Goal: Transaction & Acquisition: Book appointment/travel/reservation

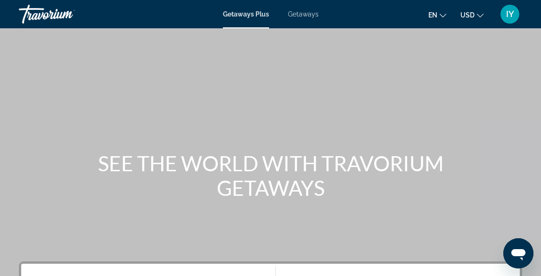
click at [302, 13] on span "Getaways" at bounding box center [303, 14] width 31 height 8
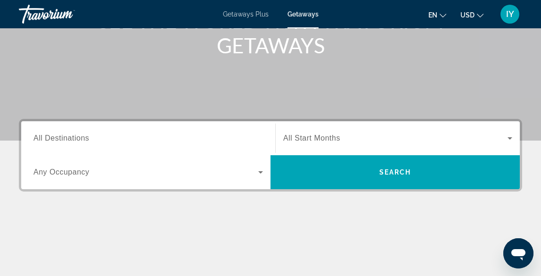
scroll to position [137, 0]
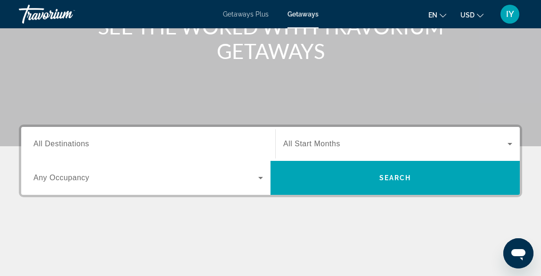
click at [144, 145] on input "Destination All Destinations" at bounding box center [148, 144] width 230 height 11
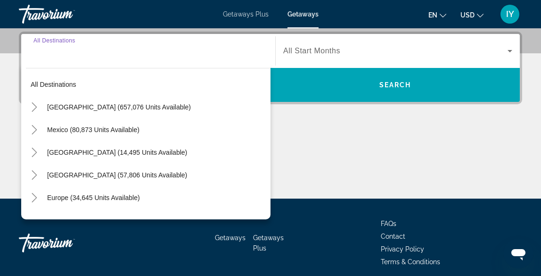
scroll to position [230, 0]
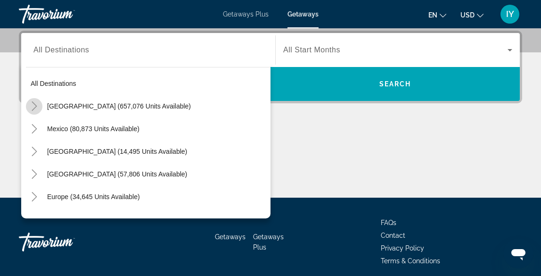
click at [37, 106] on icon "Toggle United States (657,076 units available)" at bounding box center [34, 105] width 5 height 9
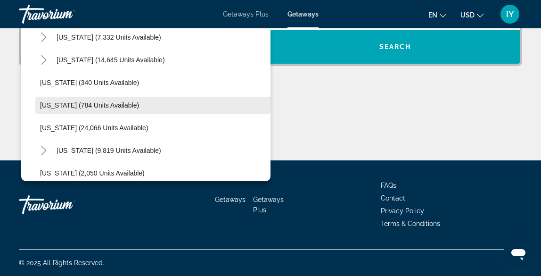
scroll to position [664, 0]
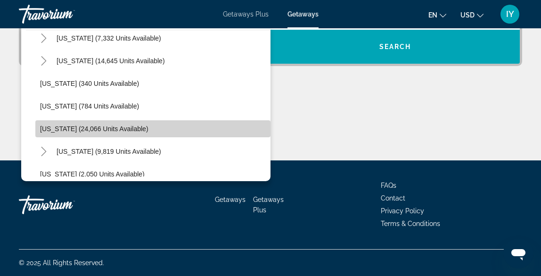
click at [66, 130] on span "[US_STATE] (24,066 units available)" at bounding box center [94, 129] width 108 height 8
type input "**********"
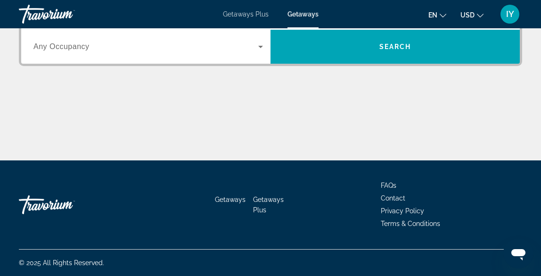
scroll to position [268, 0]
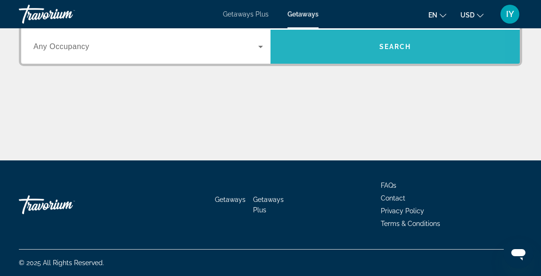
click at [333, 52] on span "Search widget" at bounding box center [395, 46] width 249 height 23
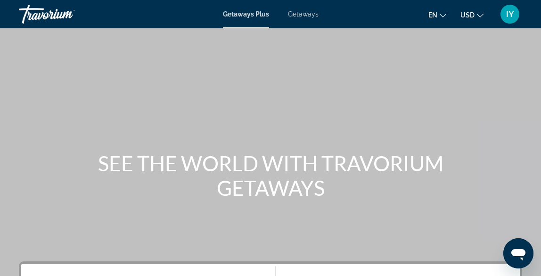
click at [239, 17] on span "Getaways Plus" at bounding box center [246, 14] width 46 height 8
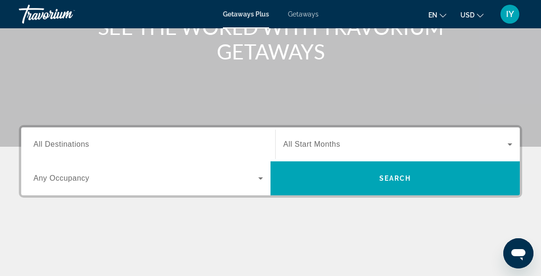
scroll to position [135, 0]
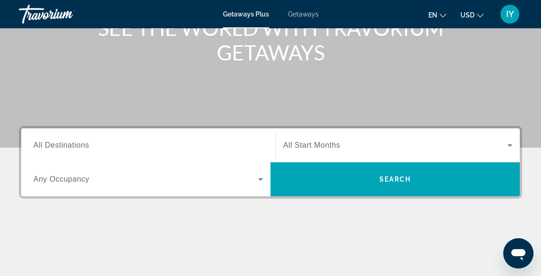
click at [81, 140] on input "Destination All Destinations" at bounding box center [148, 145] width 230 height 11
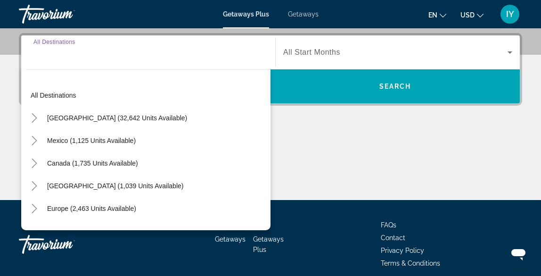
scroll to position [230, 0]
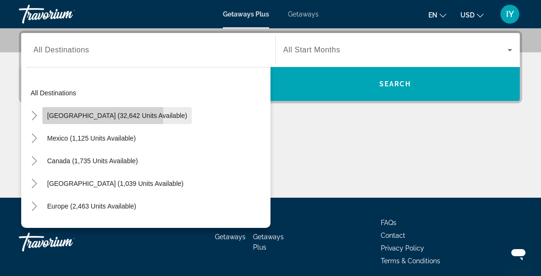
click at [97, 115] on span "[GEOGRAPHIC_DATA] (32,642 units available)" at bounding box center [117, 116] width 140 height 8
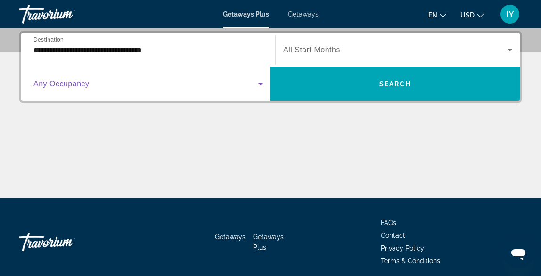
click at [262, 82] on icon "Search widget" at bounding box center [260, 83] width 11 height 11
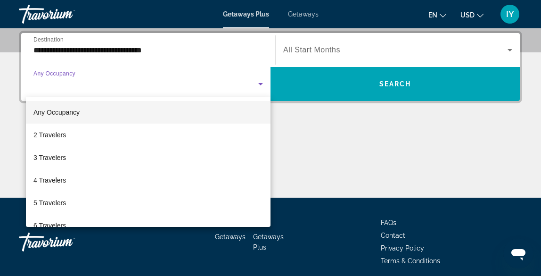
scroll to position [0, 0]
click at [338, 162] on div at bounding box center [270, 138] width 541 height 276
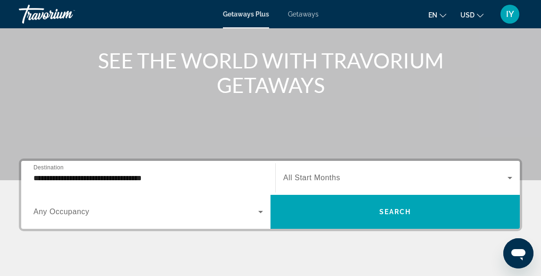
scroll to position [111, 0]
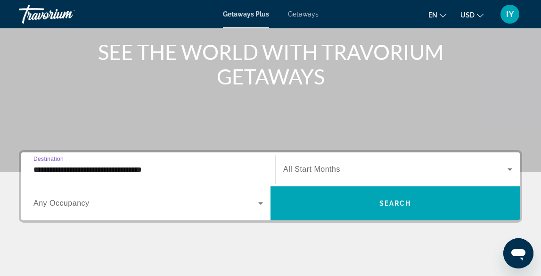
click at [248, 167] on input "**********" at bounding box center [148, 169] width 230 height 11
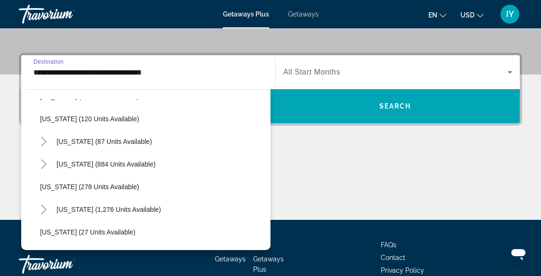
scroll to position [566, 0]
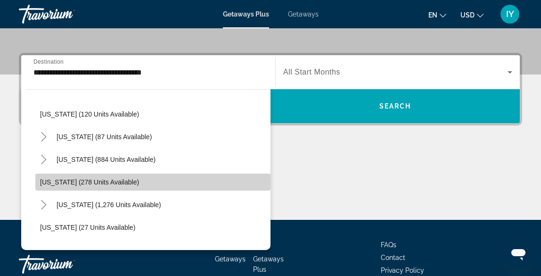
click at [154, 174] on span "Search widget" at bounding box center [152, 182] width 235 height 23
type input "**********"
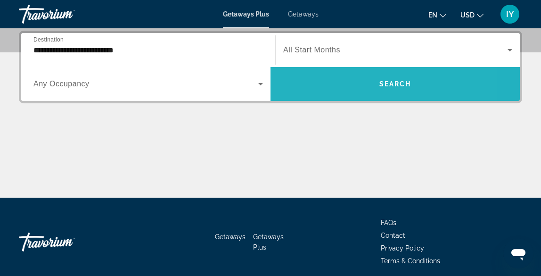
click at [329, 78] on span "Search widget" at bounding box center [395, 84] width 249 height 23
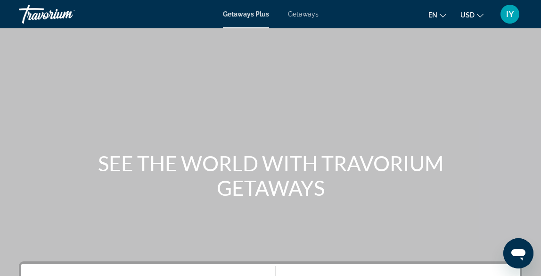
click at [247, 14] on span "Getaways Plus" at bounding box center [246, 14] width 46 height 8
click at [247, 16] on span "Getaways Plus" at bounding box center [246, 14] width 46 height 8
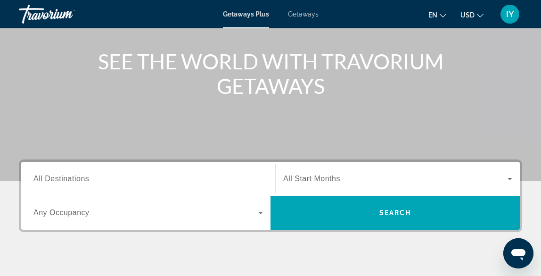
scroll to position [102, 0]
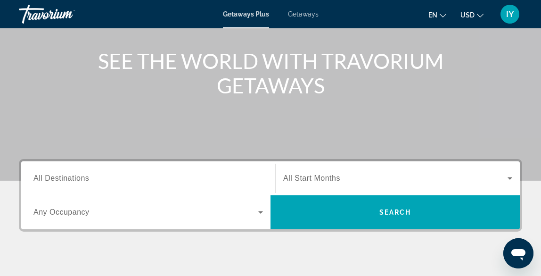
click at [120, 179] on input "Destination All Destinations" at bounding box center [148, 178] width 230 height 11
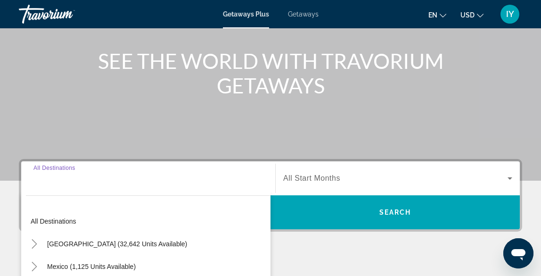
scroll to position [230, 0]
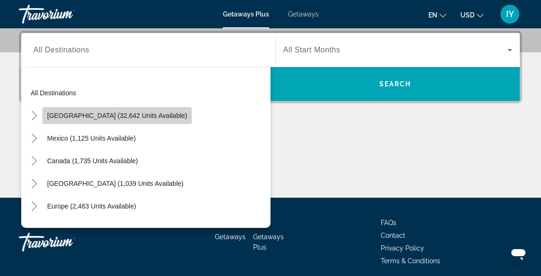
click at [138, 119] on span "United States (32,642 units available)" at bounding box center [117, 116] width 140 height 8
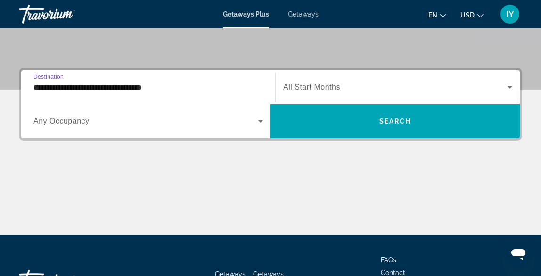
scroll to position [182, 0]
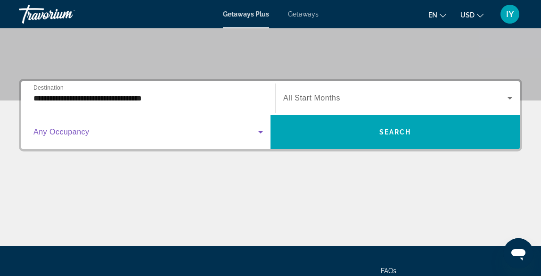
click at [262, 131] on icon "Search widget" at bounding box center [260, 131] width 11 height 11
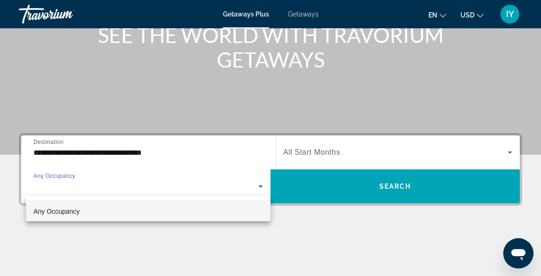
scroll to position [134, 0]
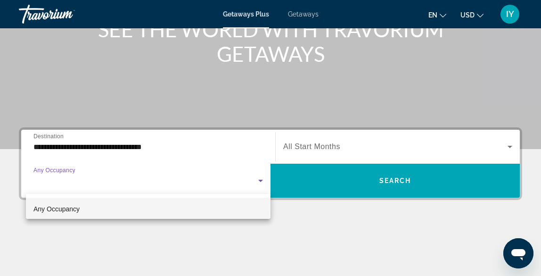
click at [150, 148] on div at bounding box center [270, 138] width 541 height 276
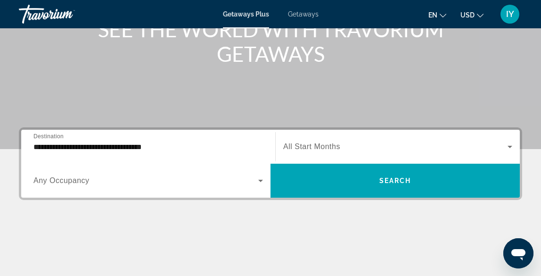
click at [143, 144] on input "**********" at bounding box center [148, 146] width 230 height 11
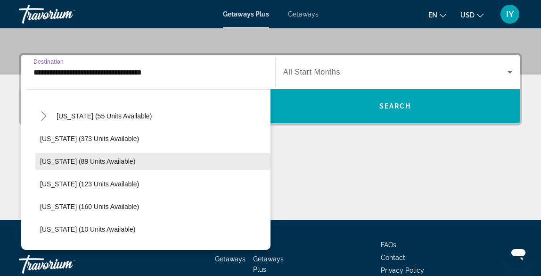
scroll to position [176, 0]
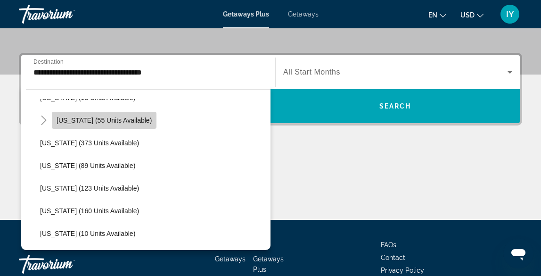
click at [122, 125] on span "Search widget" at bounding box center [104, 120] width 105 height 23
type input "**********"
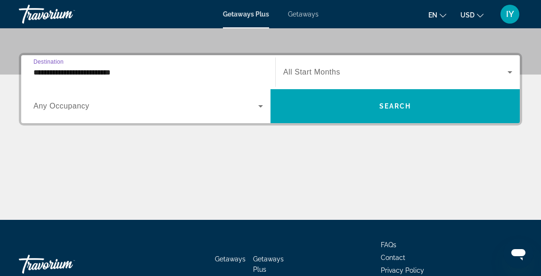
scroll to position [230, 0]
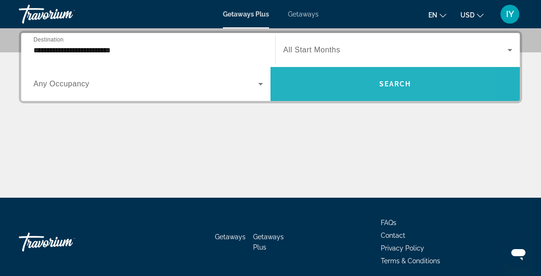
click at [329, 84] on span "Search widget" at bounding box center [395, 84] width 249 height 23
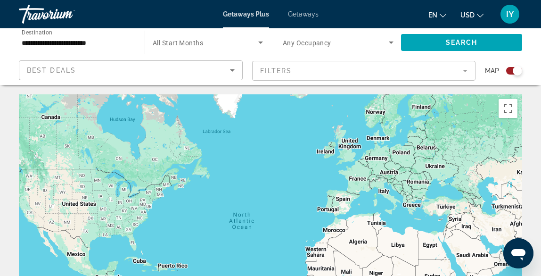
click at [324, 67] on mat-form-field "Filters" at bounding box center [364, 71] width 224 height 20
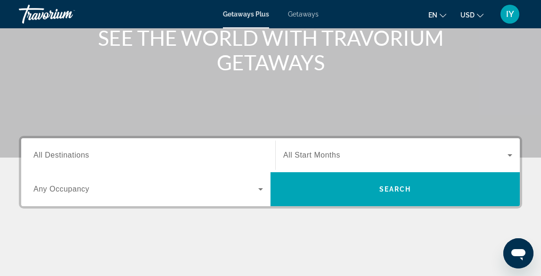
scroll to position [128, 0]
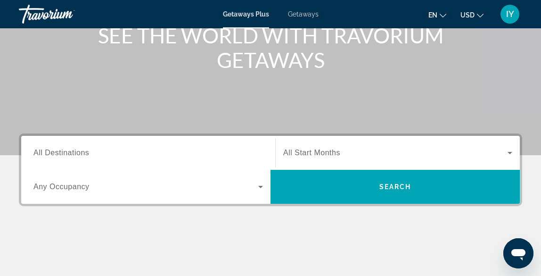
click at [80, 153] on span "All Destinations" at bounding box center [61, 152] width 56 height 8
click at [80, 153] on input "Destination All Destinations" at bounding box center [148, 153] width 230 height 11
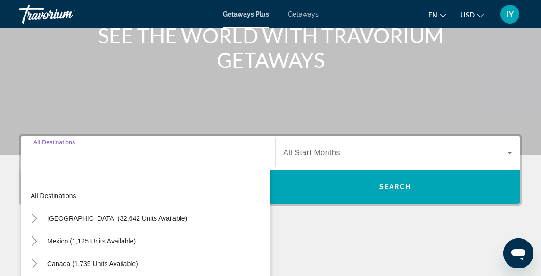
scroll to position [230, 0]
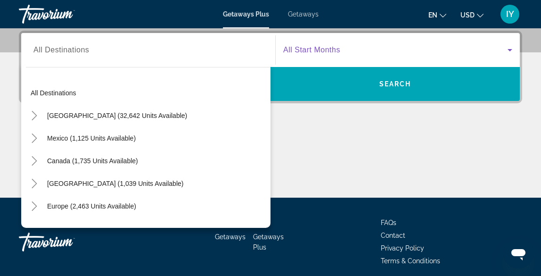
click at [509, 49] on icon "Search widget" at bounding box center [510, 50] width 5 height 2
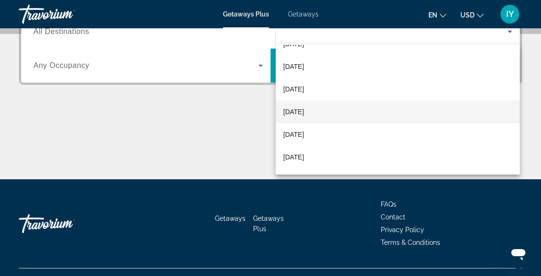
scroll to position [127, 0]
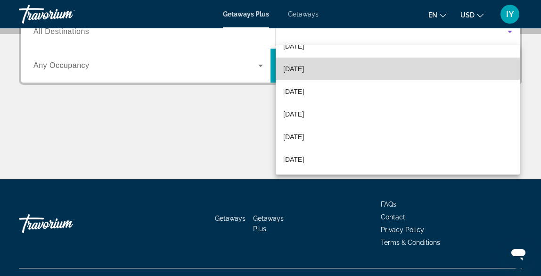
click at [304, 69] on span "[DATE]" at bounding box center [293, 68] width 21 height 11
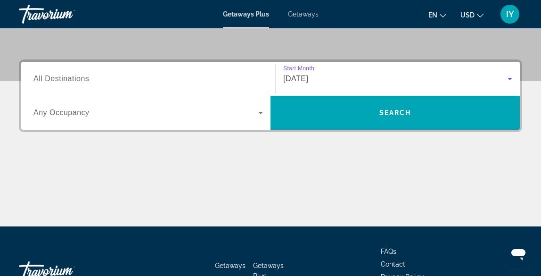
scroll to position [192, 0]
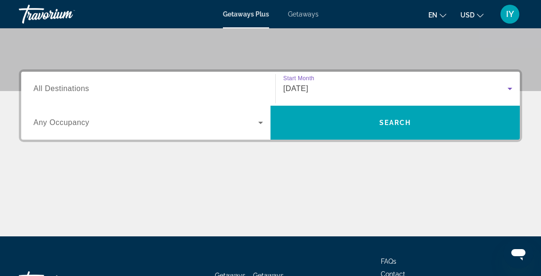
click at [509, 88] on icon "Search widget" at bounding box center [509, 88] width 11 height 11
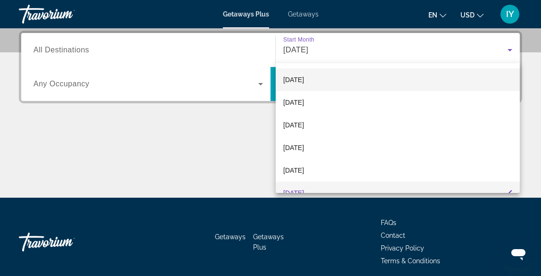
scroll to position [24, 0]
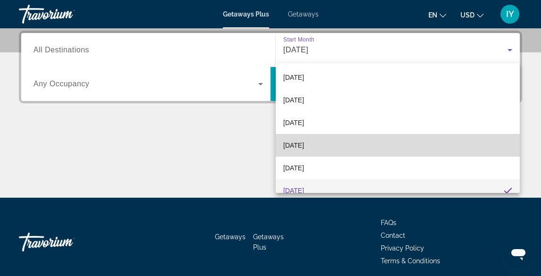
click at [304, 144] on span "[DATE]" at bounding box center [293, 144] width 21 height 11
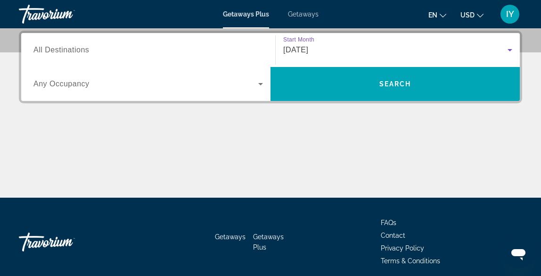
click at [185, 83] on span "Search widget" at bounding box center [145, 83] width 225 height 11
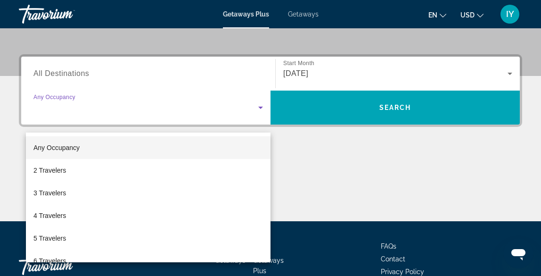
scroll to position [191, 0]
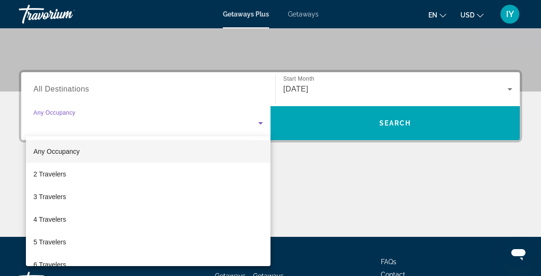
click at [154, 80] on div at bounding box center [270, 138] width 541 height 276
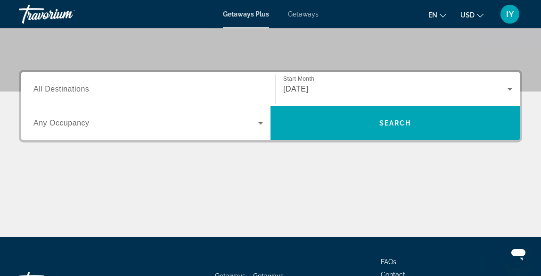
click at [154, 80] on div "Search widget" at bounding box center [148, 89] width 230 height 27
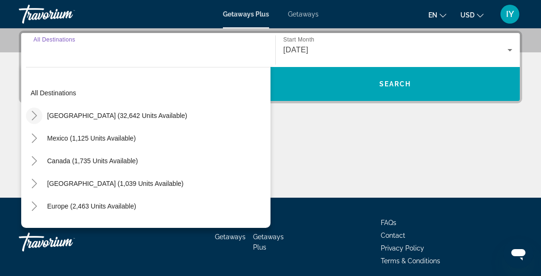
click at [35, 114] on icon "Toggle United States (32,642 units available)" at bounding box center [34, 115] width 9 height 9
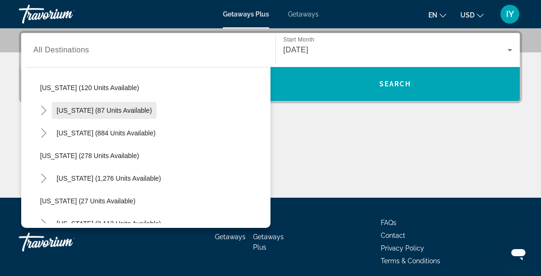
scroll to position [572, 0]
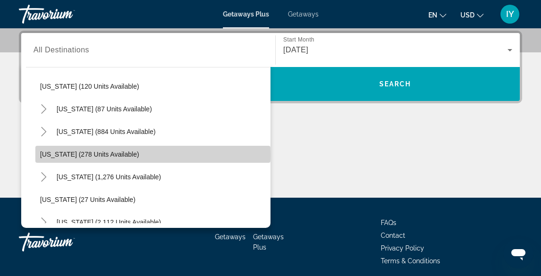
click at [75, 155] on span "Oregon (278 units available)" at bounding box center [89, 154] width 99 height 8
type input "**********"
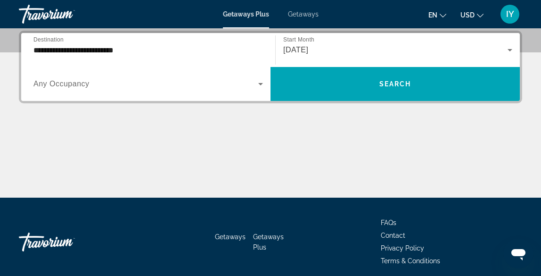
click at [75, 155] on div "Main content" at bounding box center [270, 162] width 503 height 71
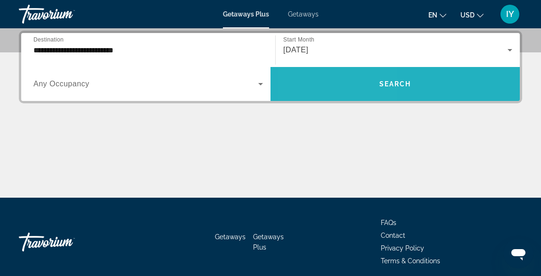
click at [339, 79] on span "Search widget" at bounding box center [395, 84] width 249 height 23
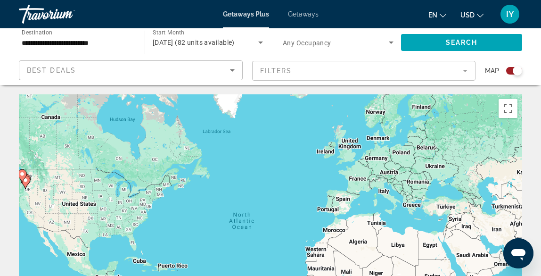
scroll to position [0, 0]
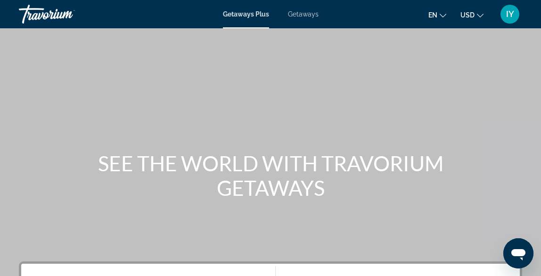
click at [310, 15] on span "Getaways" at bounding box center [303, 14] width 31 height 8
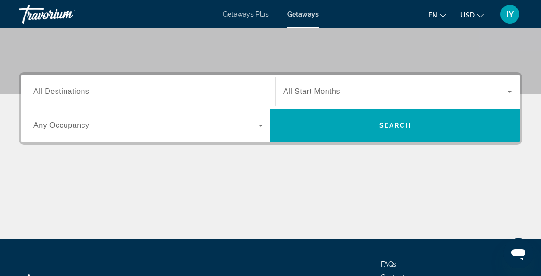
scroll to position [181, 0]
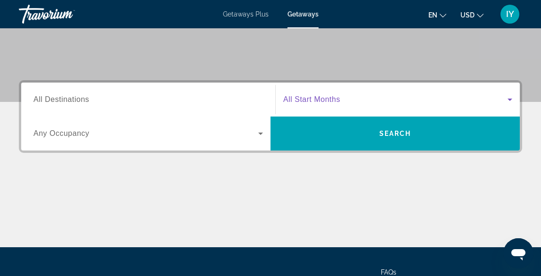
click at [510, 99] on icon "Search widget" at bounding box center [510, 99] width 5 height 2
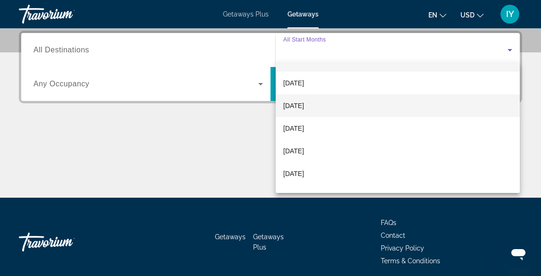
scroll to position [18, 0]
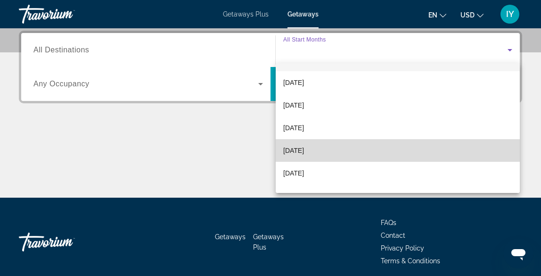
click at [335, 151] on mat-option "[DATE]" at bounding box center [398, 150] width 244 height 23
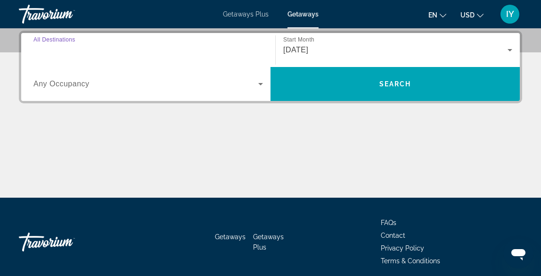
click at [158, 49] on input "Destination All Destinations" at bounding box center [148, 50] width 230 height 11
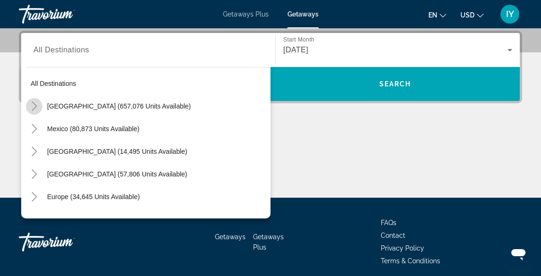
click at [37, 107] on icon "Toggle United States (657,076 units available)" at bounding box center [34, 105] width 9 height 9
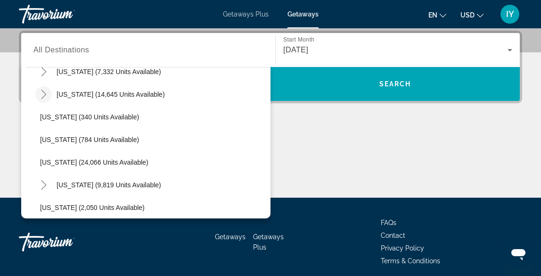
scroll to position [673, 0]
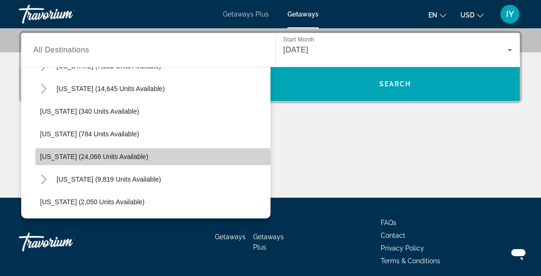
click at [57, 156] on span "Oregon (24,066 units available)" at bounding box center [94, 157] width 108 height 8
type input "**********"
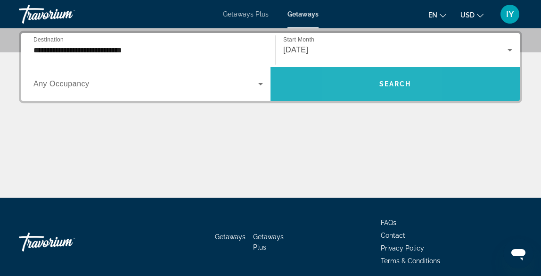
click at [361, 81] on span "Search widget" at bounding box center [395, 84] width 249 height 23
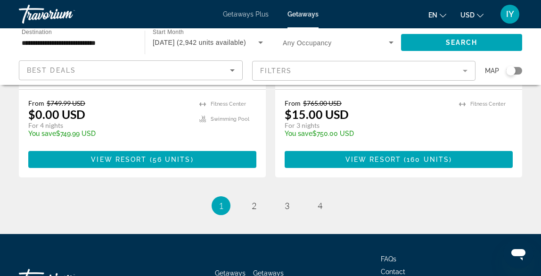
scroll to position [1946, 0]
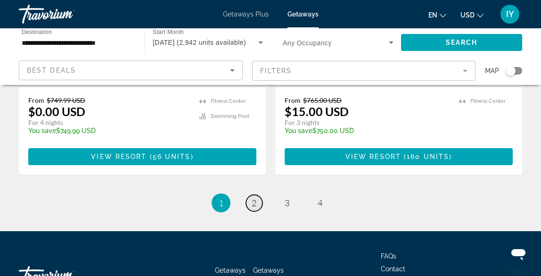
click at [254, 197] on span "2" at bounding box center [254, 202] width 5 height 10
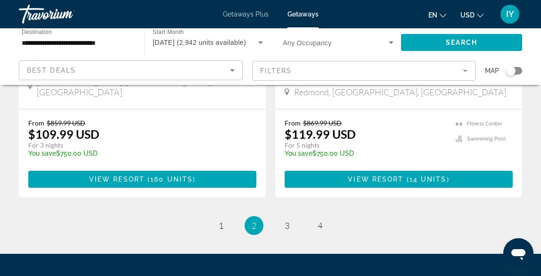
scroll to position [1906, 0]
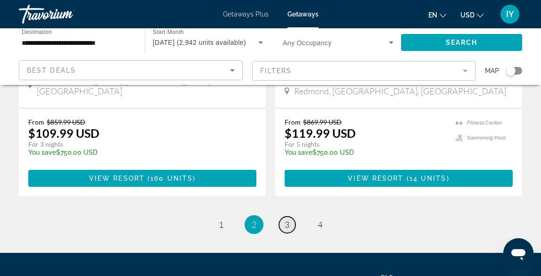
click at [289, 219] on span "3" at bounding box center [287, 224] width 5 height 10
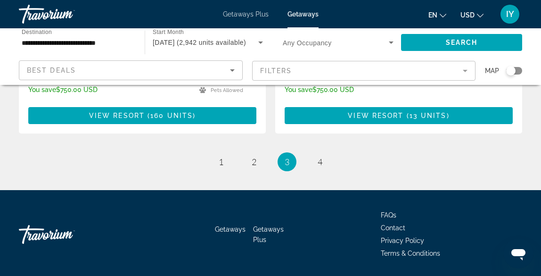
scroll to position [1976, 0]
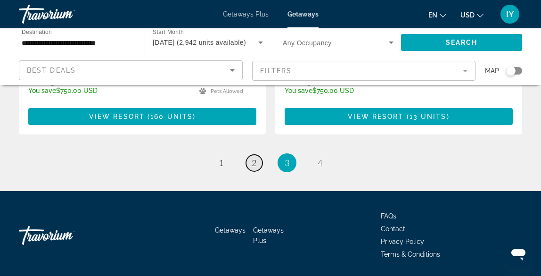
click at [254, 157] on span "2" at bounding box center [254, 162] width 5 height 10
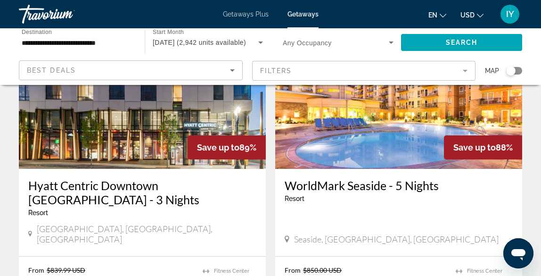
scroll to position [1430, 0]
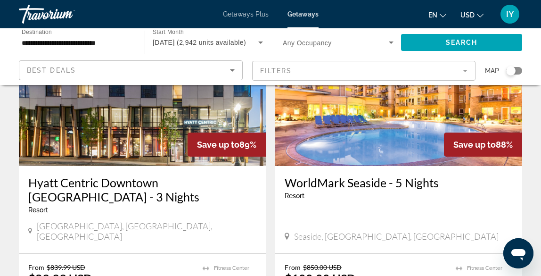
click at [346, 114] on img "Main content" at bounding box center [398, 90] width 247 height 151
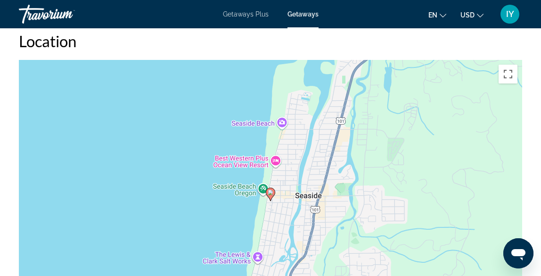
scroll to position [1710, 0]
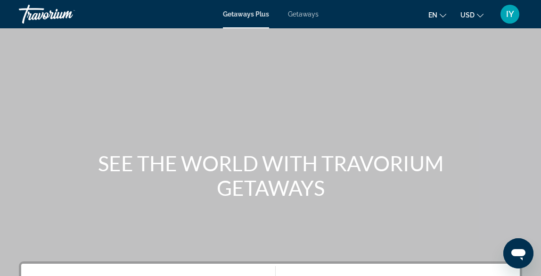
click at [303, 27] on mat-toolbar "Getaways Plus Getaways en English Español Français Italiano Português русский U…" at bounding box center [270, 14] width 541 height 28
click at [304, 15] on span "Getaways" at bounding box center [303, 14] width 31 height 8
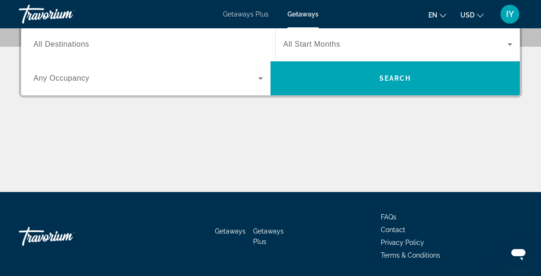
scroll to position [232, 0]
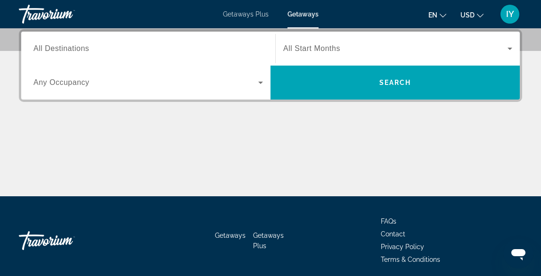
click at [507, 48] on icon "Search widget" at bounding box center [509, 48] width 11 height 11
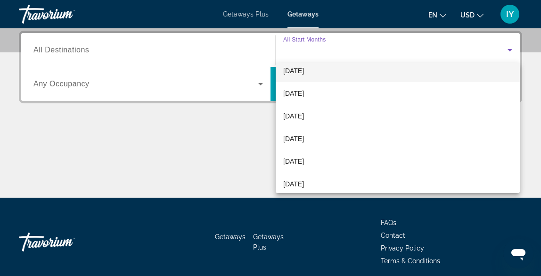
scroll to position [55, 0]
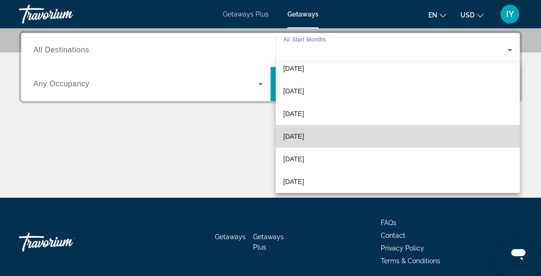
click at [304, 138] on span "[DATE]" at bounding box center [293, 136] width 21 height 11
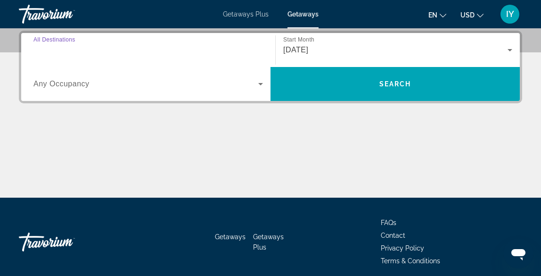
click at [183, 47] on input "Destination All Destinations" at bounding box center [148, 50] width 230 height 11
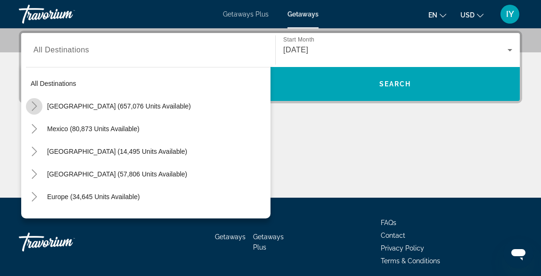
click at [37, 105] on icon "Toggle United States (657,076 units available)" at bounding box center [34, 105] width 9 height 9
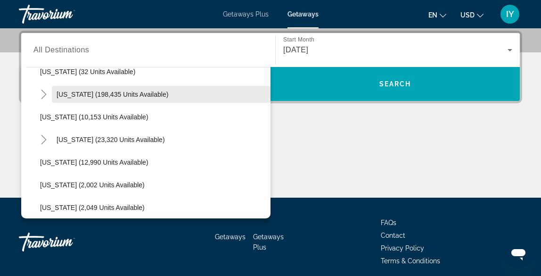
scroll to position [174, 0]
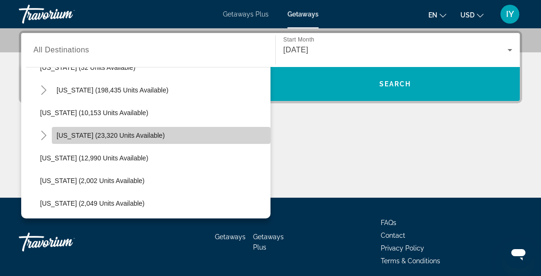
click at [52, 133] on span "Search widget" at bounding box center [161, 135] width 219 height 23
type input "**********"
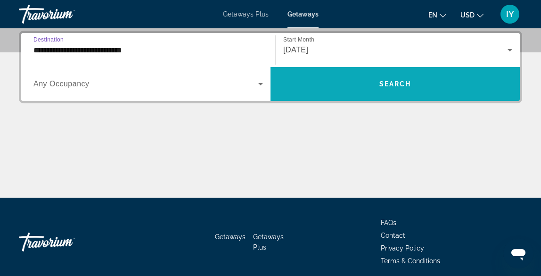
click at [391, 75] on span "Search widget" at bounding box center [395, 84] width 249 height 23
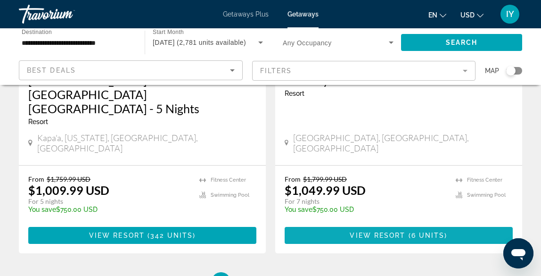
scroll to position [1930, 0]
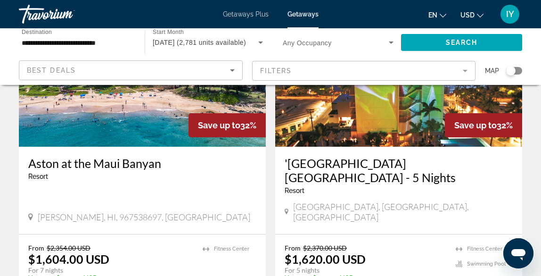
scroll to position [1831, 0]
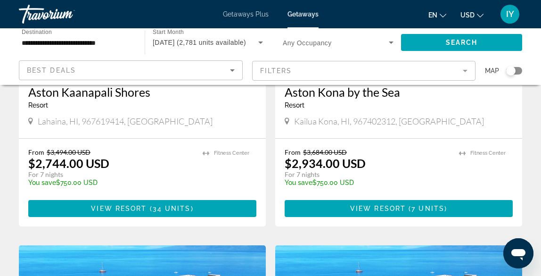
scroll to position [1554, 0]
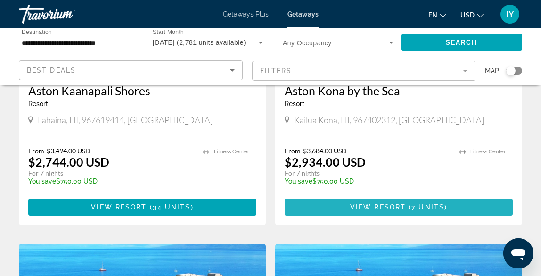
click at [361, 203] on span "View Resort" at bounding box center [378, 207] width 56 height 8
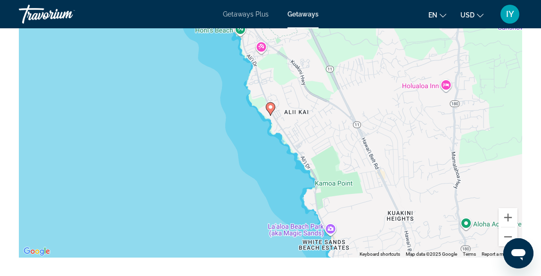
scroll to position [1620, 0]
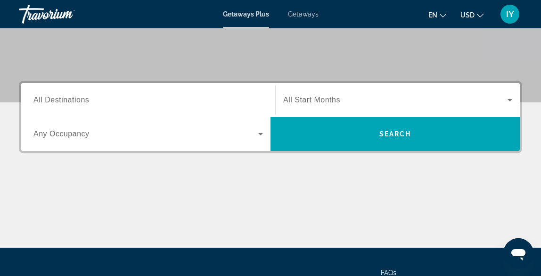
scroll to position [183, 0]
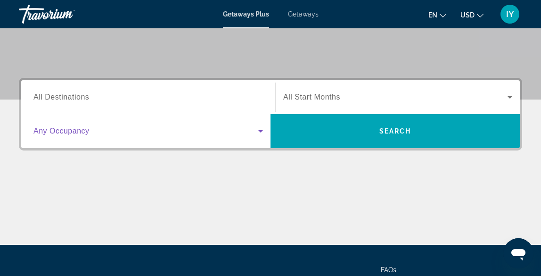
click at [262, 130] on icon "Search widget" at bounding box center [260, 130] width 11 height 11
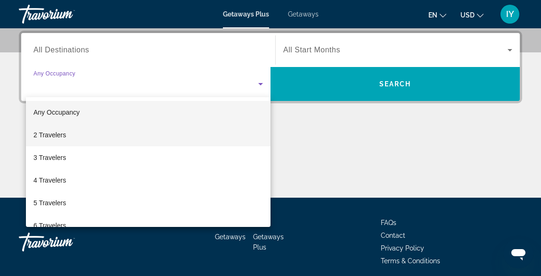
click at [41, 134] on span "2 Travelers" at bounding box center [49, 134] width 33 height 11
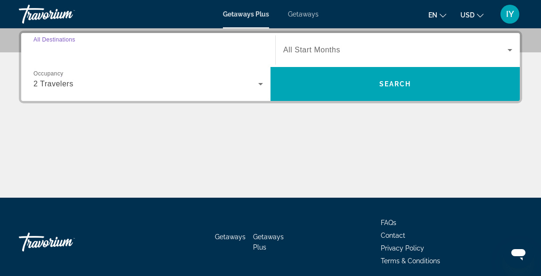
click at [159, 47] on input "Destination All Destinations" at bounding box center [148, 50] width 230 height 11
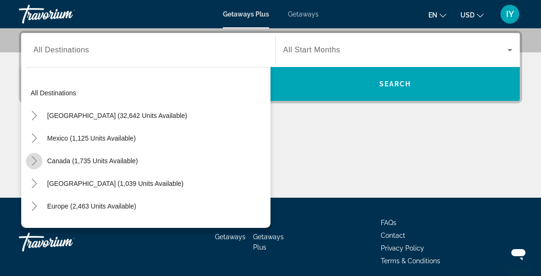
click at [35, 159] on icon "Toggle Canada (1,735 units available)" at bounding box center [34, 160] width 9 height 9
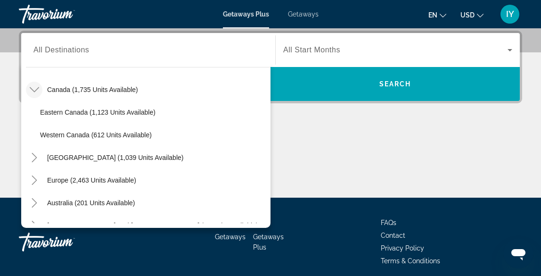
scroll to position [73, 0]
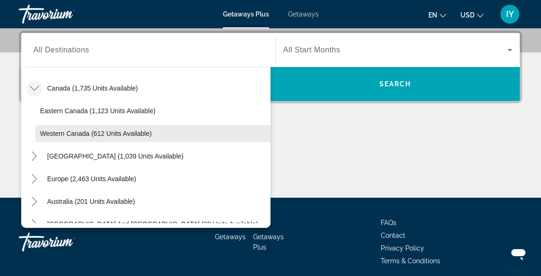
click at [105, 135] on span "Western Canada (612 units available)" at bounding box center [96, 134] width 112 height 8
type input "**********"
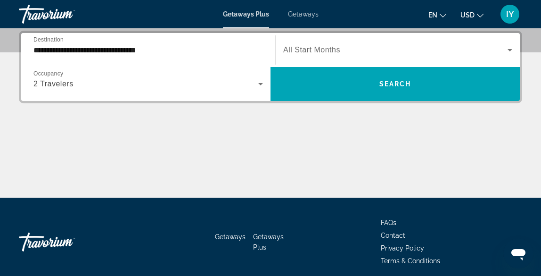
click at [336, 47] on span "All Start Months" at bounding box center [311, 50] width 57 height 8
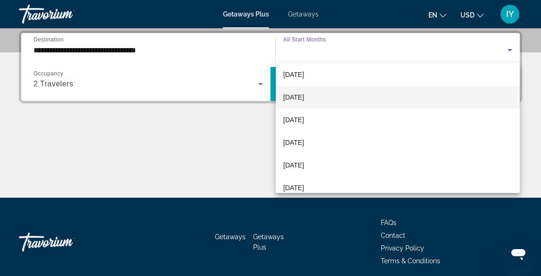
scroll to position [75, 0]
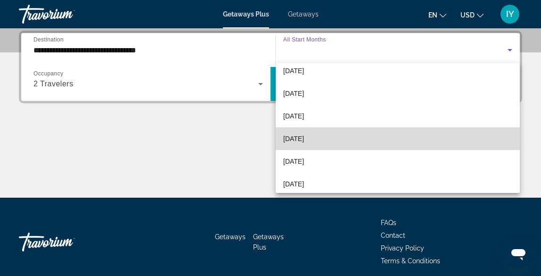
click at [336, 137] on mat-option "[DATE]" at bounding box center [398, 138] width 244 height 23
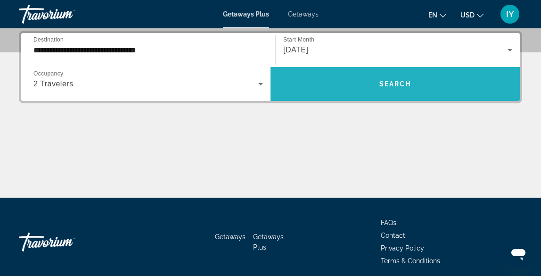
click at [393, 82] on span "Search" at bounding box center [395, 84] width 32 height 8
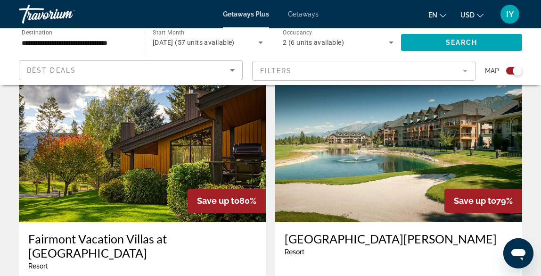
scroll to position [996, 0]
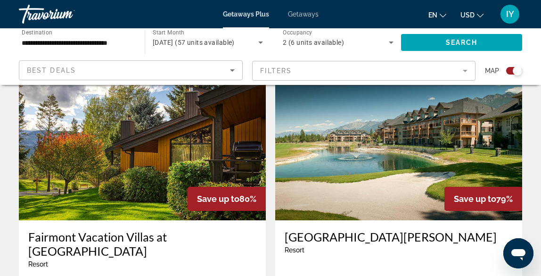
click at [342, 142] on img "Main content" at bounding box center [398, 144] width 247 height 151
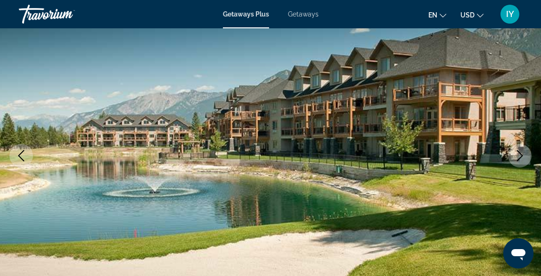
scroll to position [98, 0]
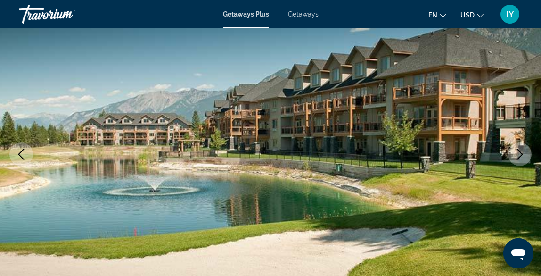
click at [22, 149] on icon "Previous image" at bounding box center [21, 153] width 11 height 11
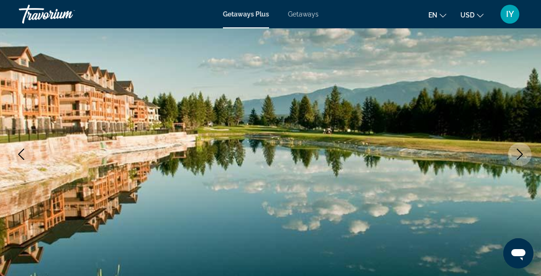
click at [22, 149] on icon "Previous image" at bounding box center [21, 153] width 11 height 11
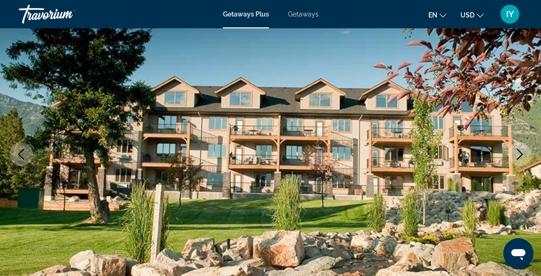
click at [22, 149] on icon "Previous image" at bounding box center [21, 153] width 11 height 11
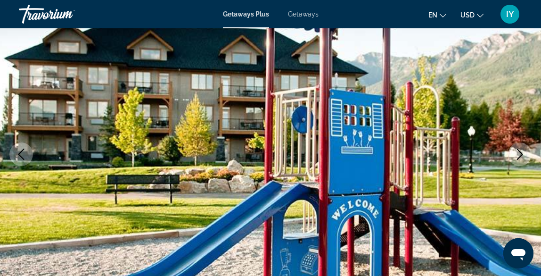
click at [23, 149] on icon "Previous image" at bounding box center [21, 153] width 6 height 11
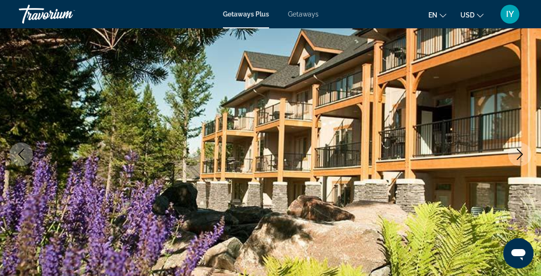
click at [23, 149] on icon "Previous image" at bounding box center [21, 153] width 6 height 11
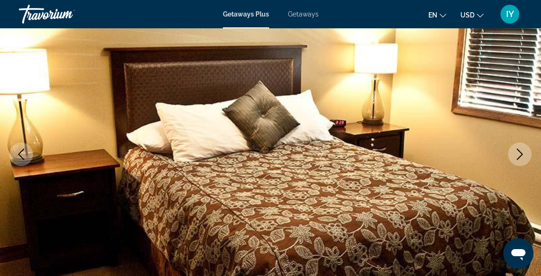
click at [23, 149] on icon "Previous image" at bounding box center [21, 153] width 6 height 11
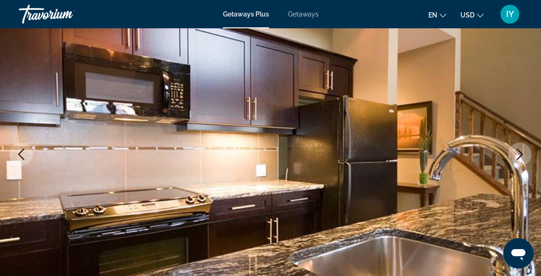
click at [23, 149] on icon "Previous image" at bounding box center [21, 153] width 6 height 11
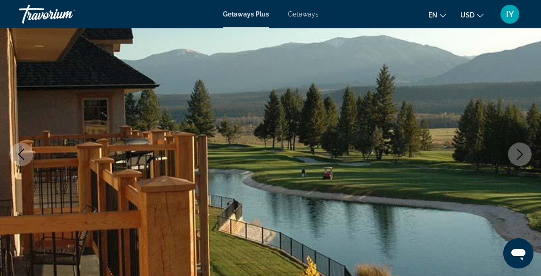
click at [23, 150] on icon "Previous image" at bounding box center [21, 153] width 6 height 11
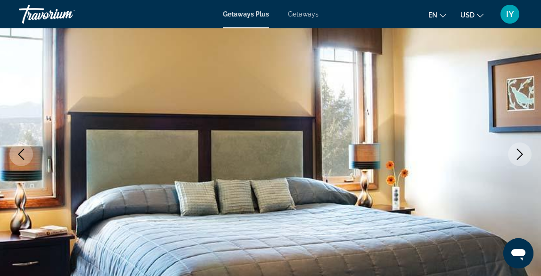
click at [23, 150] on icon "Previous image" at bounding box center [21, 153] width 6 height 11
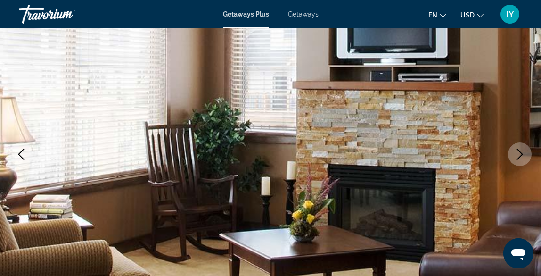
click at [23, 150] on icon "Previous image" at bounding box center [21, 153] width 6 height 11
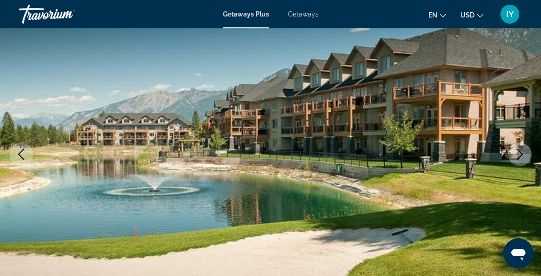
click at [23, 150] on icon "Previous image" at bounding box center [21, 153] width 6 height 11
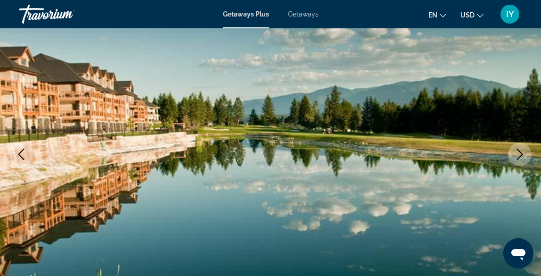
click at [23, 150] on icon "Previous image" at bounding box center [21, 153] width 6 height 11
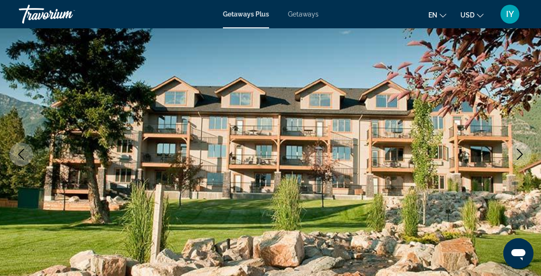
click at [24, 150] on icon "Previous image" at bounding box center [21, 153] width 11 height 11
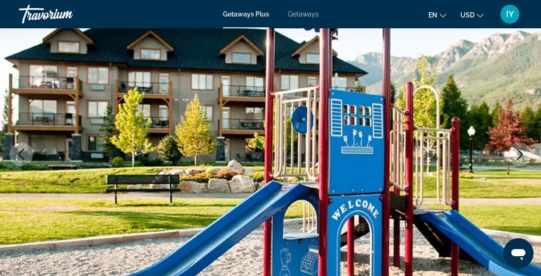
click at [24, 150] on icon "Previous image" at bounding box center [21, 153] width 11 height 11
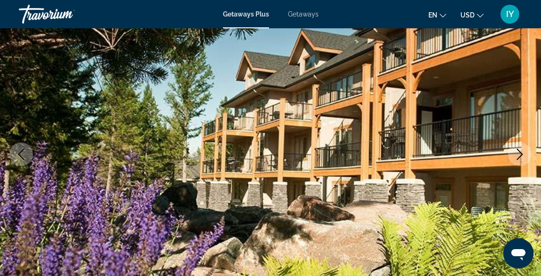
click at [24, 150] on icon "Previous image" at bounding box center [21, 153] width 11 height 11
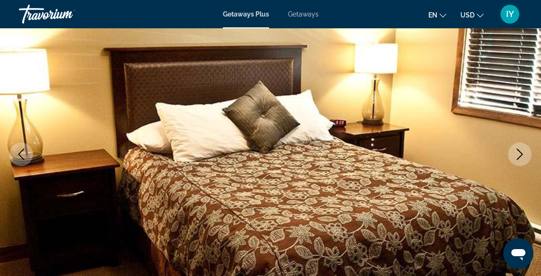
click at [24, 150] on icon "Previous image" at bounding box center [21, 153] width 11 height 11
